Goal: Information Seeking & Learning: Compare options

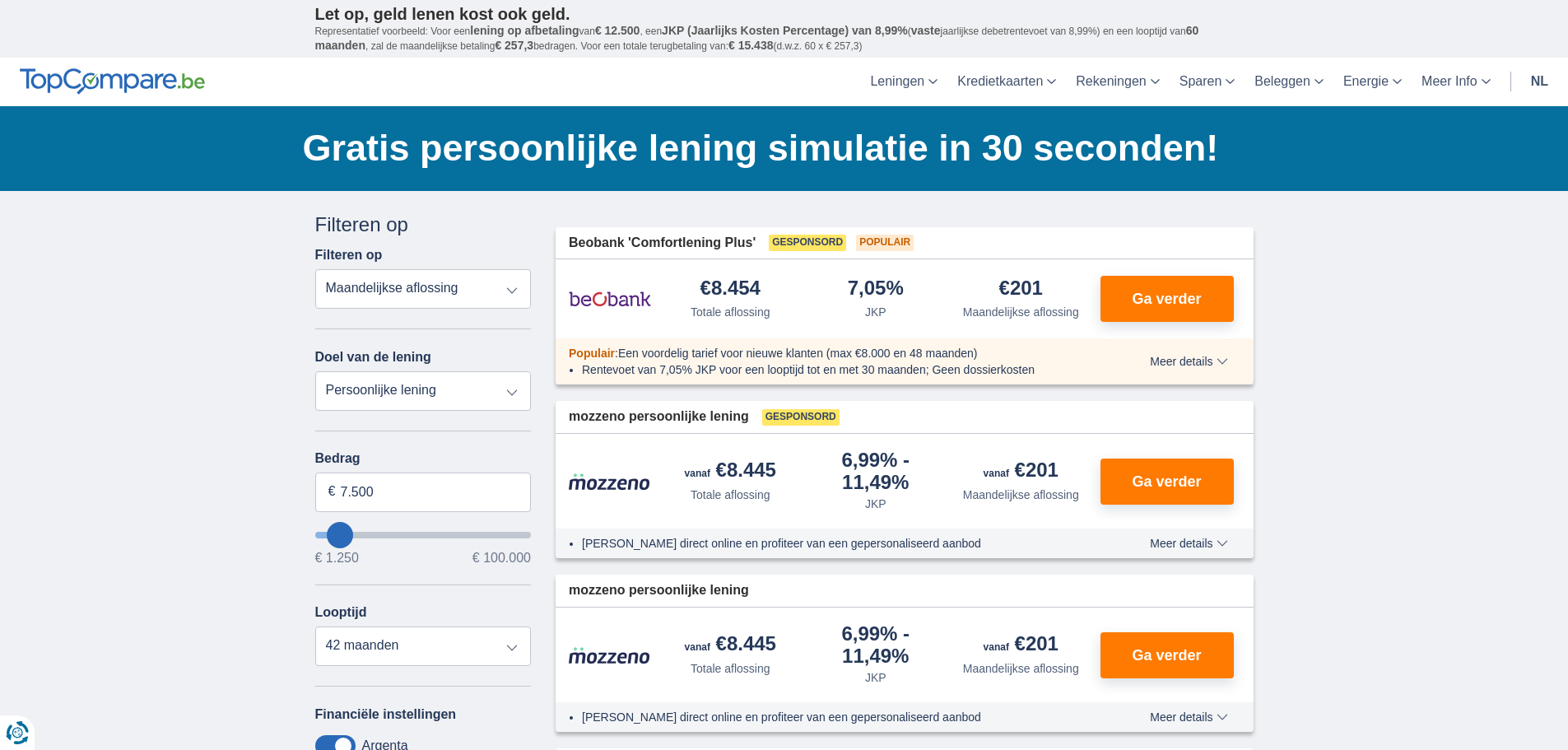
click at [515, 287] on select "Totale aflossing JKP Maandelijkse aflossing" at bounding box center [424, 289] width 216 height 39
click at [316, 269] on select "Totale aflossing JKP Maandelijkse aflossing" at bounding box center [424, 289] width 216 height 39
drag, startPoint x: 509, startPoint y: 387, endPoint x: 232, endPoint y: 317, distance: 285.7
click at [509, 387] on select "Persoonlijke lening Auto Moto / fiets Mobilhome / caravan Renovatie Energie Sch…" at bounding box center [424, 391] width 216 height 39
select select "moto"
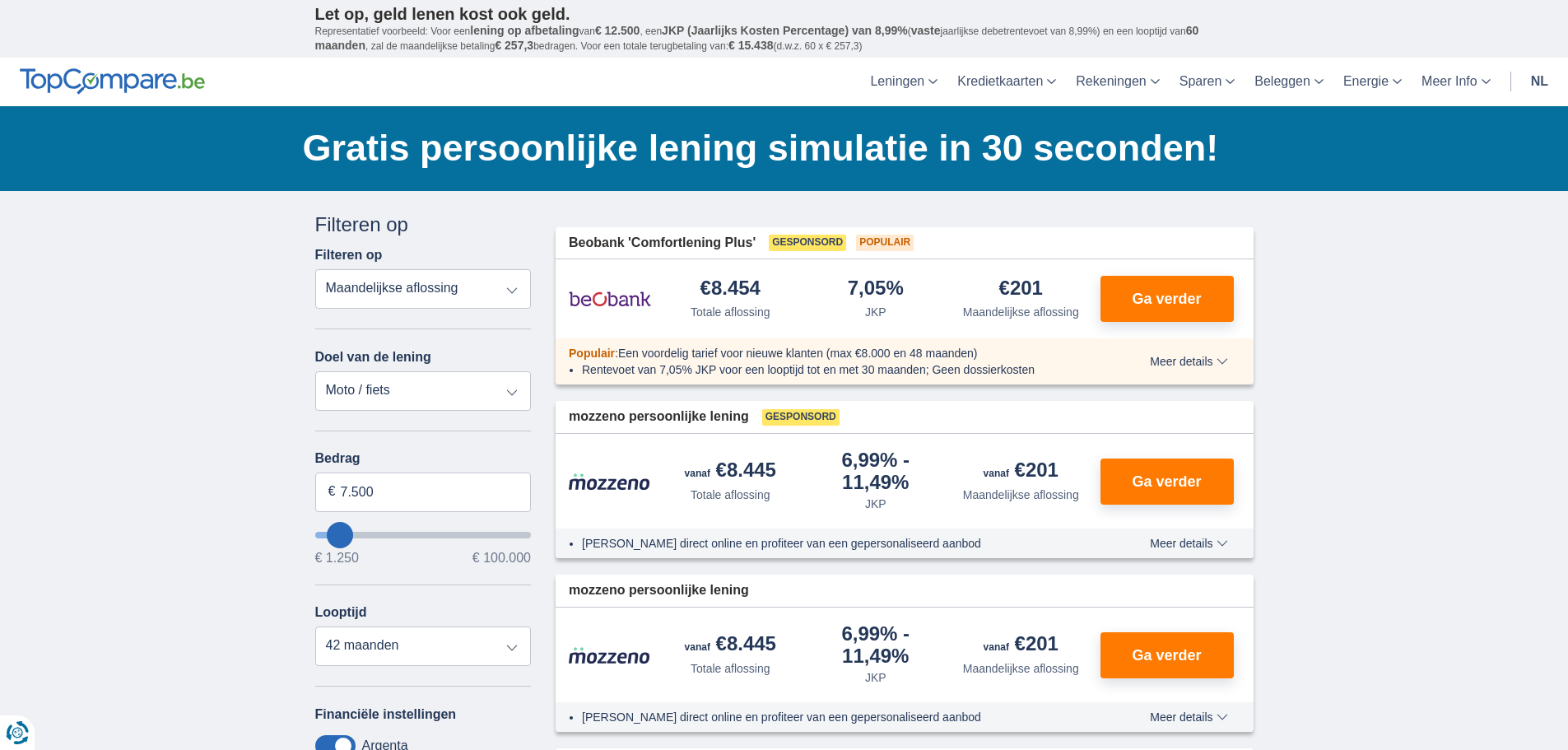
click at [316, 372] on select "Persoonlijke lening Auto Moto / fiets Mobilhome / caravan Renovatie Energie Sch…" at bounding box center [424, 391] width 216 height 39
type input "15.000"
type input "15250"
select select "60"
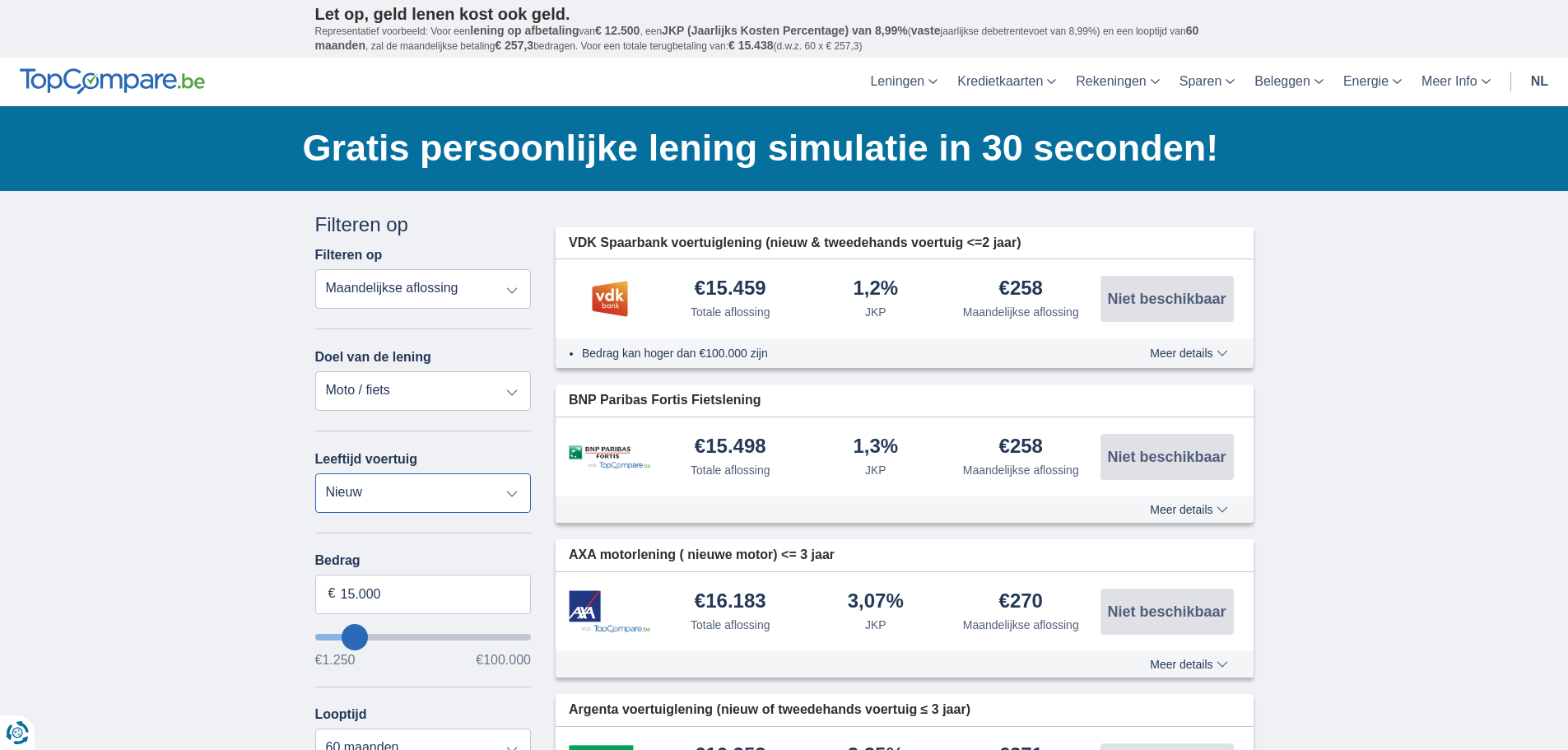
click at [518, 495] on select "Nieuw 0-1 jaar 1-2 jaar 2-3 jaar 3-4 jaar 4-5 jaar 5+ jaar" at bounding box center [424, 492] width 216 height 39
click at [316, 473] on select "Nieuw 0-1 jaar 1-2 jaar 2-3 jaar 3-4 jaar 4-5 jaar 5+ jaar" at bounding box center [424, 492] width 216 height 39
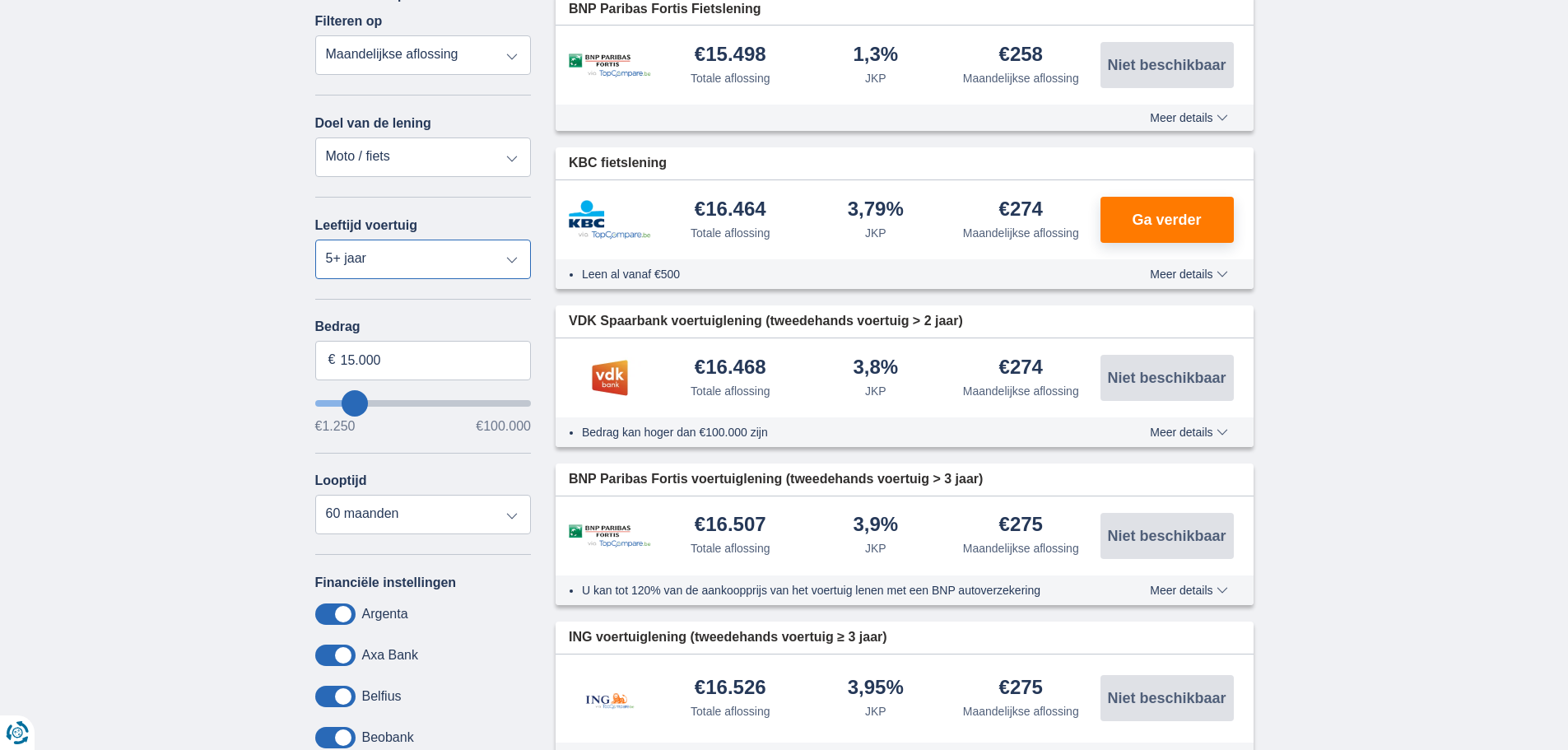
scroll to position [247, 0]
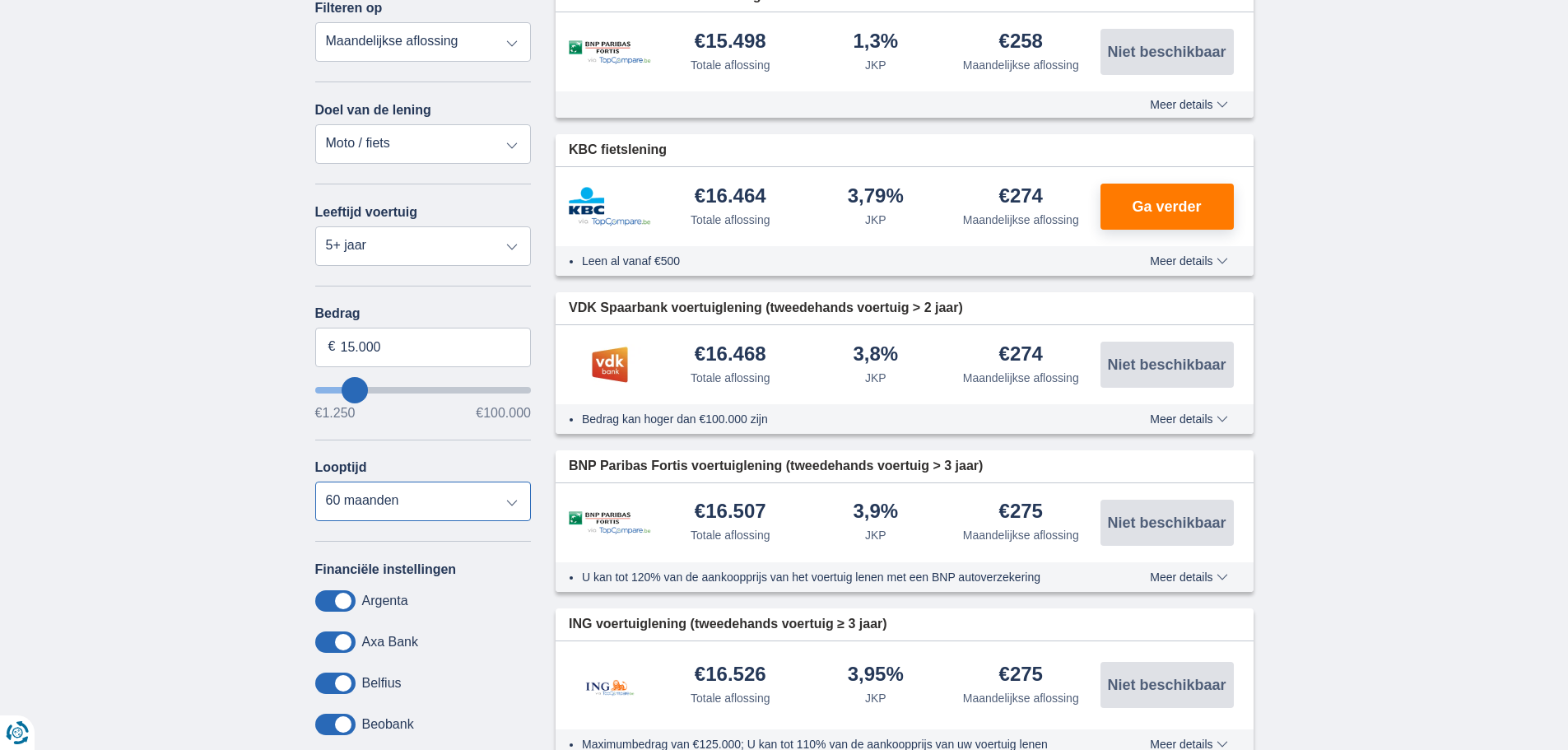
click at [519, 500] on select "12 maanden 18 maanden 24 maanden 30 maanden 36 maanden 42 maanden 48 maanden 60…" at bounding box center [424, 501] width 216 height 39
click at [316, 482] on select "12 maanden 18 maanden 24 maanden 30 maanden 36 maanden 42 maanden 48 maanden 60…" at bounding box center [424, 501] width 216 height 39
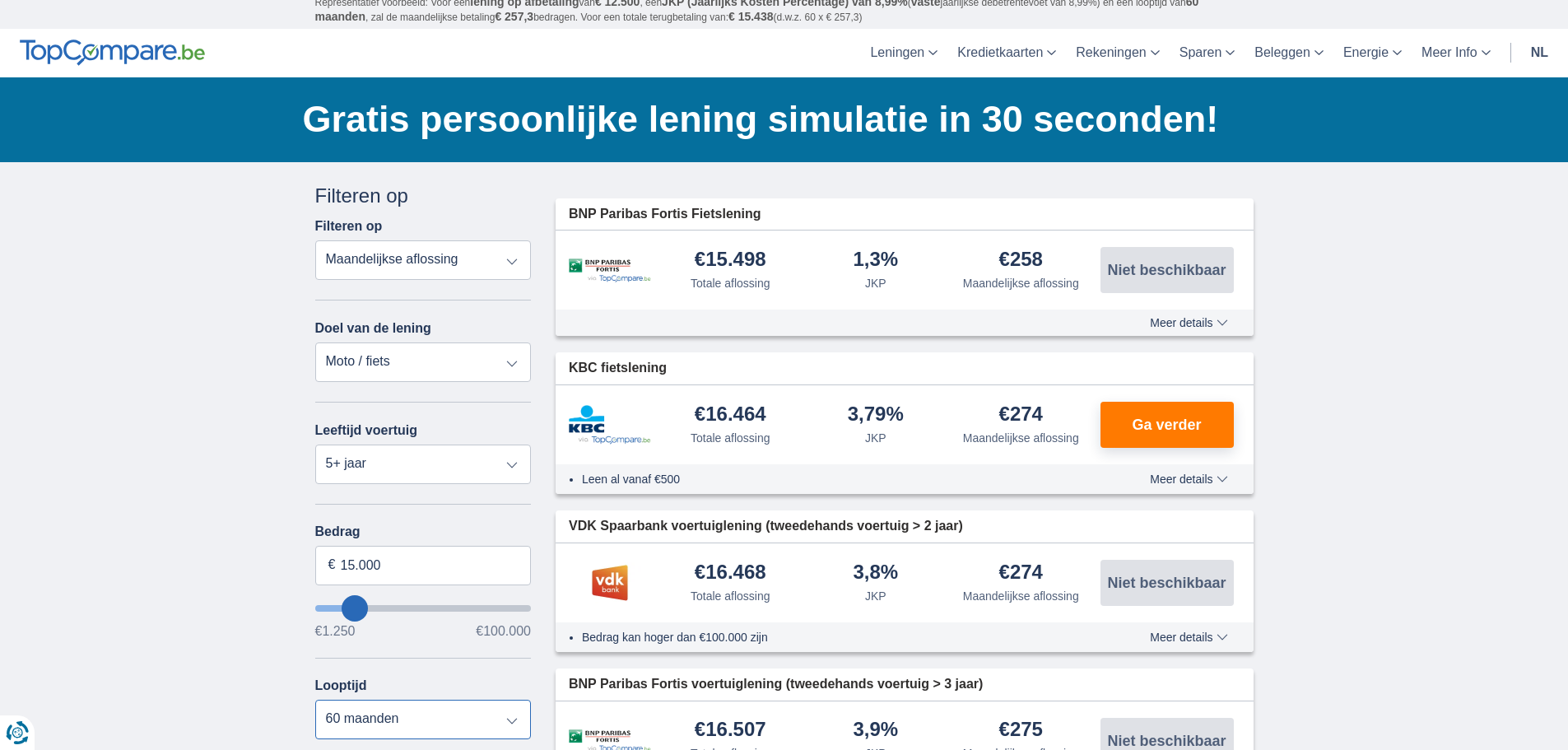
scroll to position [0, 0]
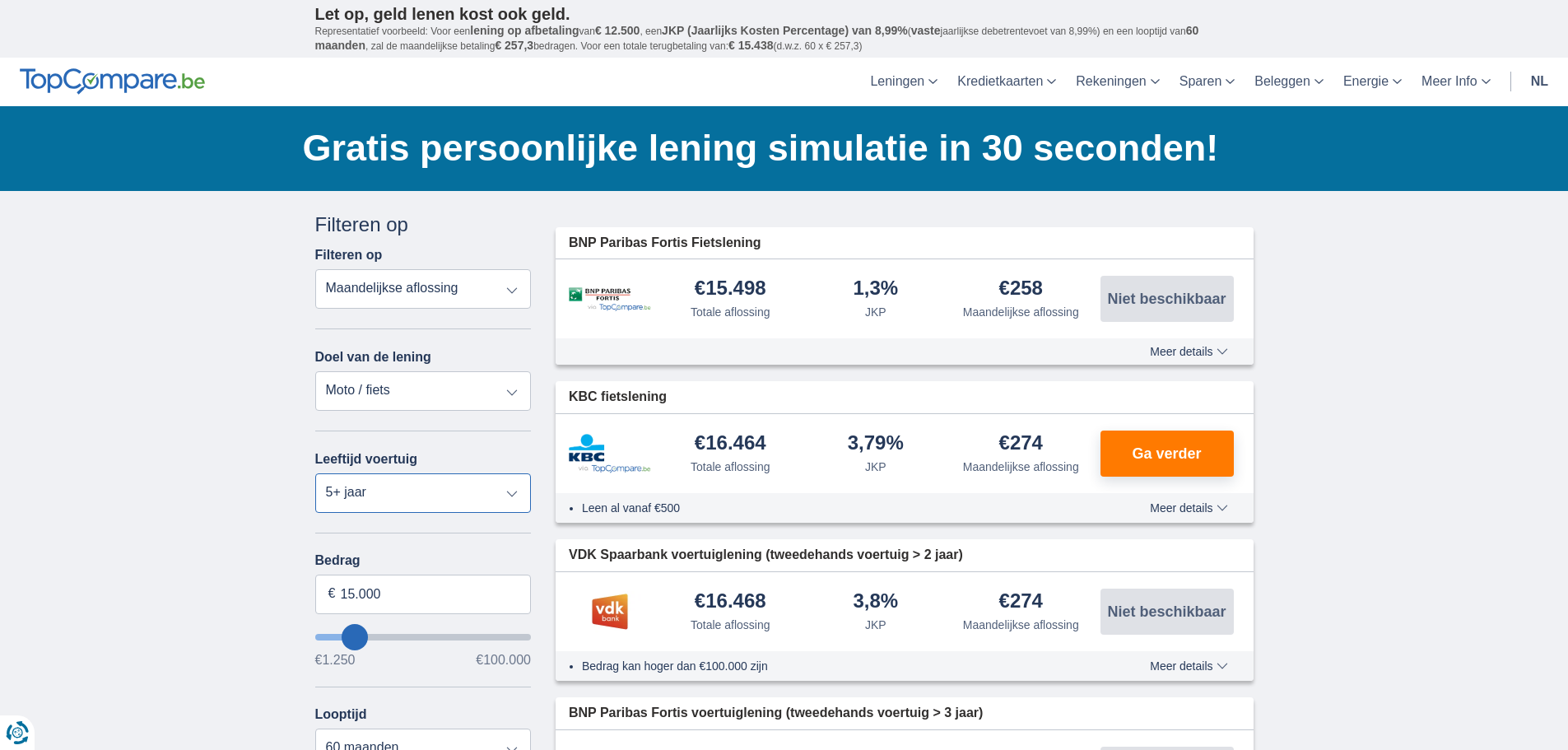
drag, startPoint x: 513, startPoint y: 491, endPoint x: 484, endPoint y: 493, distance: 29.1
click at [513, 491] on select "Nieuw 0-1 jaar 1-2 jaar 2-3 jaar 3-4 jaar 4-5 jaar 5+ jaar" at bounding box center [424, 492] width 216 height 39
select select "2-3"
click at [316, 473] on select "Nieuw 0-1 jaar 1-2 jaar 2-3 jaar 3-4 jaar 4-5 jaar 5+ jaar" at bounding box center [424, 492] width 216 height 39
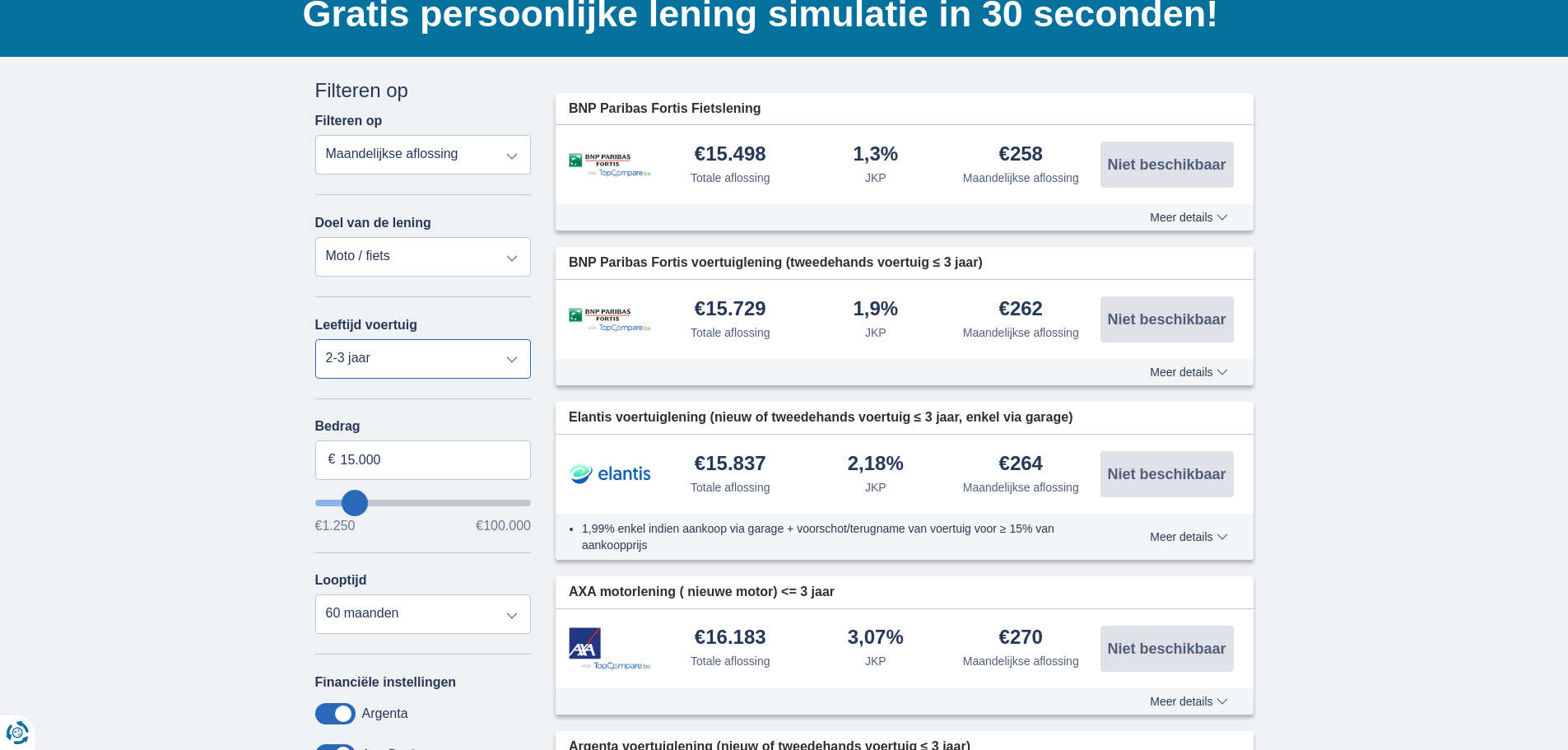
scroll to position [164, 0]
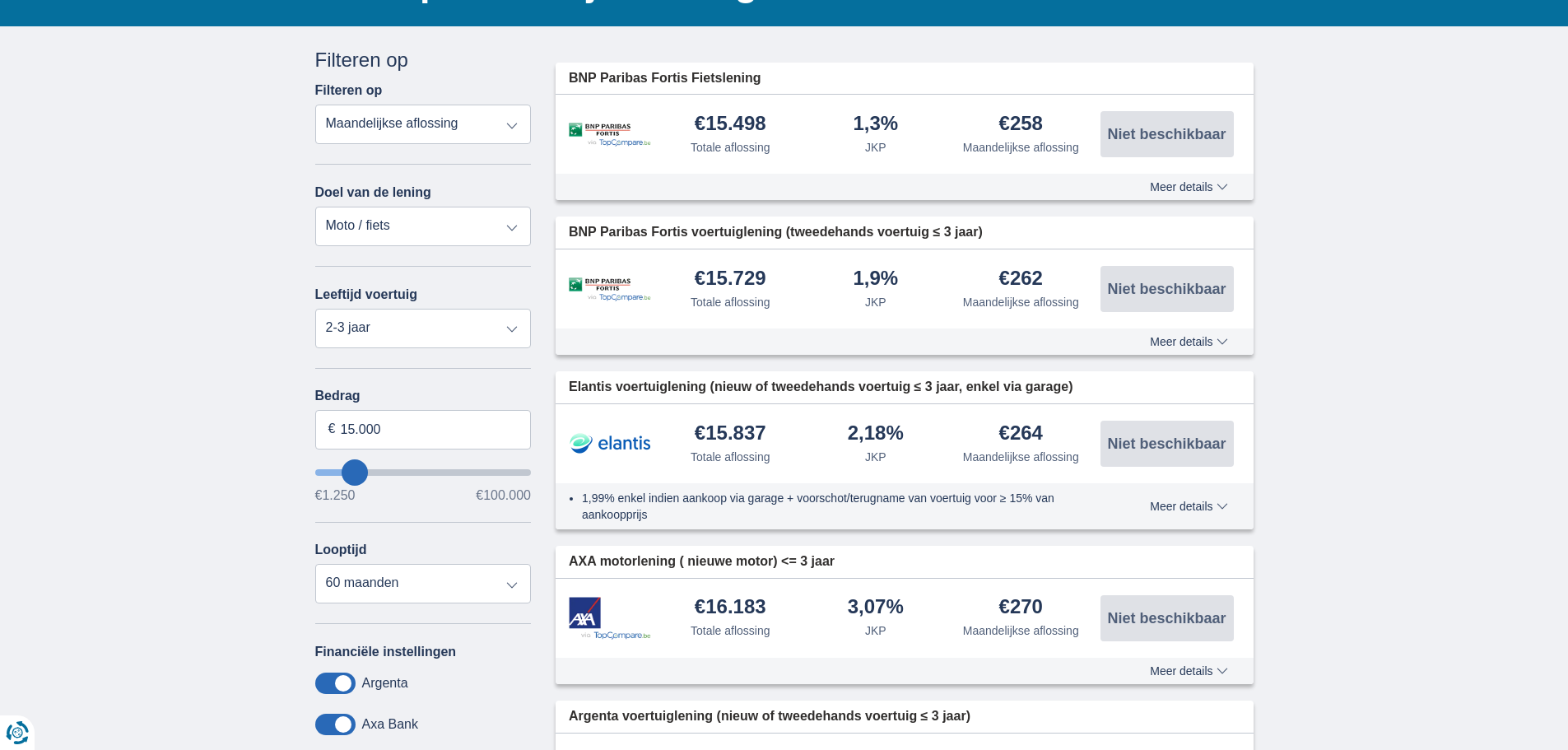
click at [1177, 187] on span "Meer details" at bounding box center [1189, 187] width 78 height 12
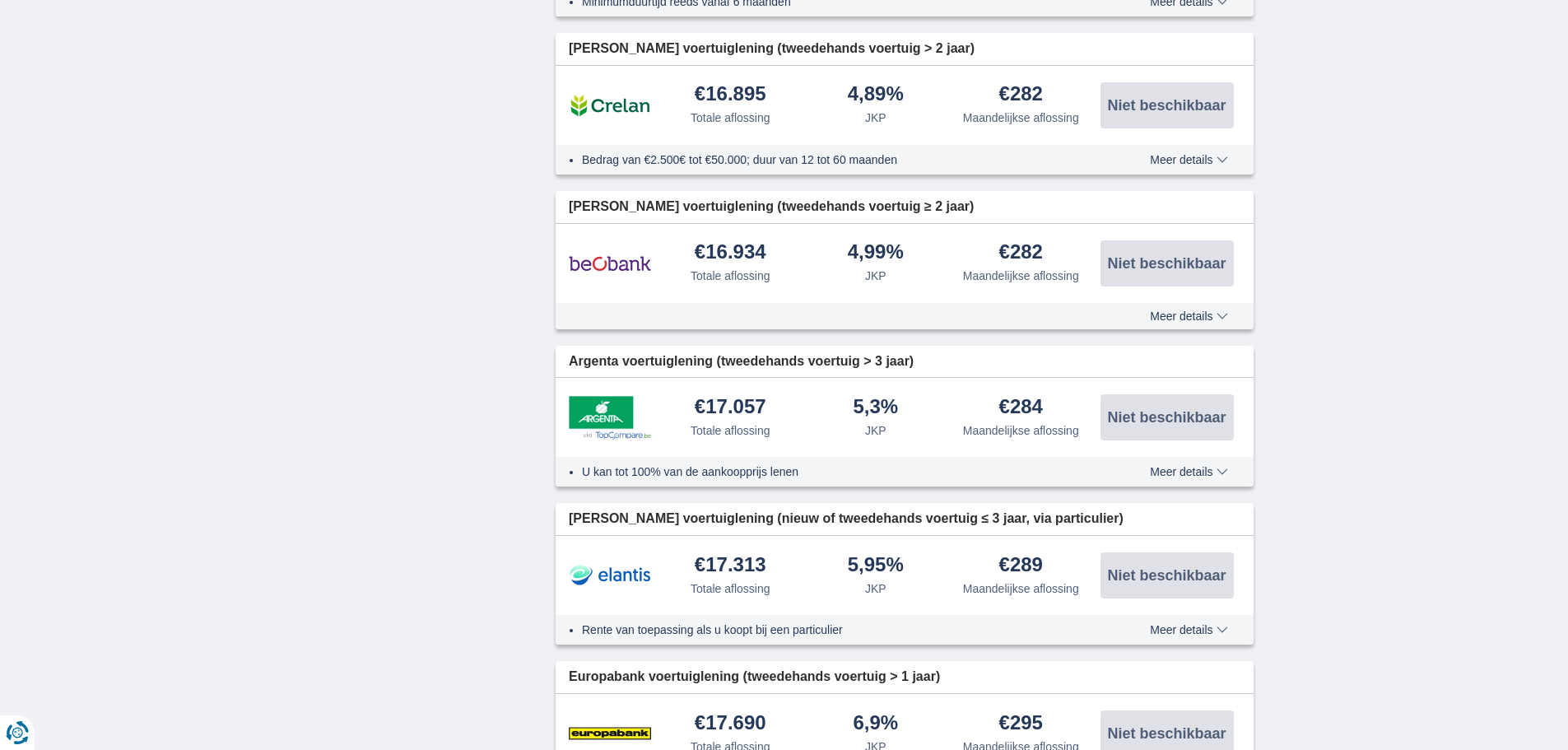
scroll to position [2222, 0]
